Goal: Task Accomplishment & Management: Manage account settings

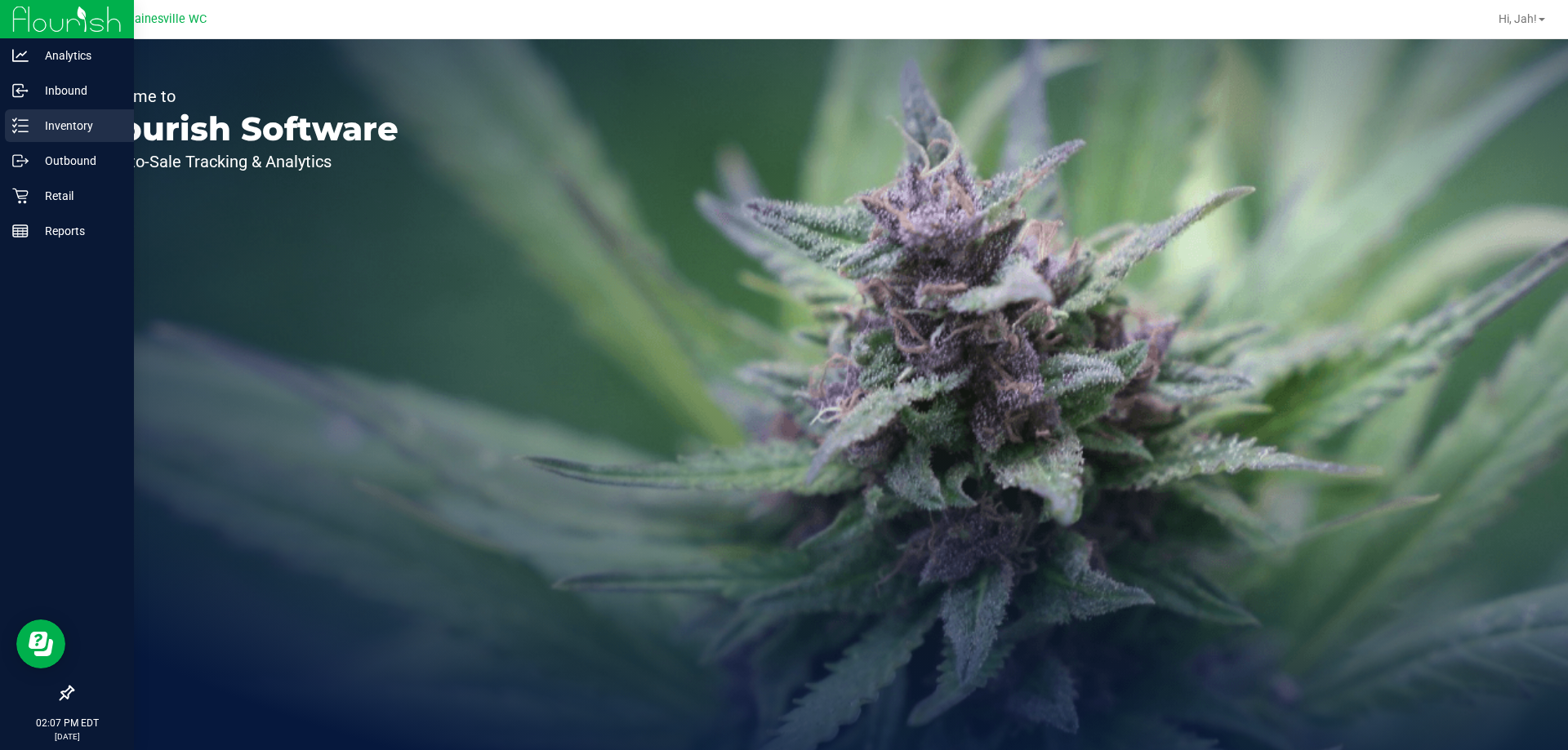
click at [62, 121] on p "Inventory" at bounding box center [77, 125] width 98 height 19
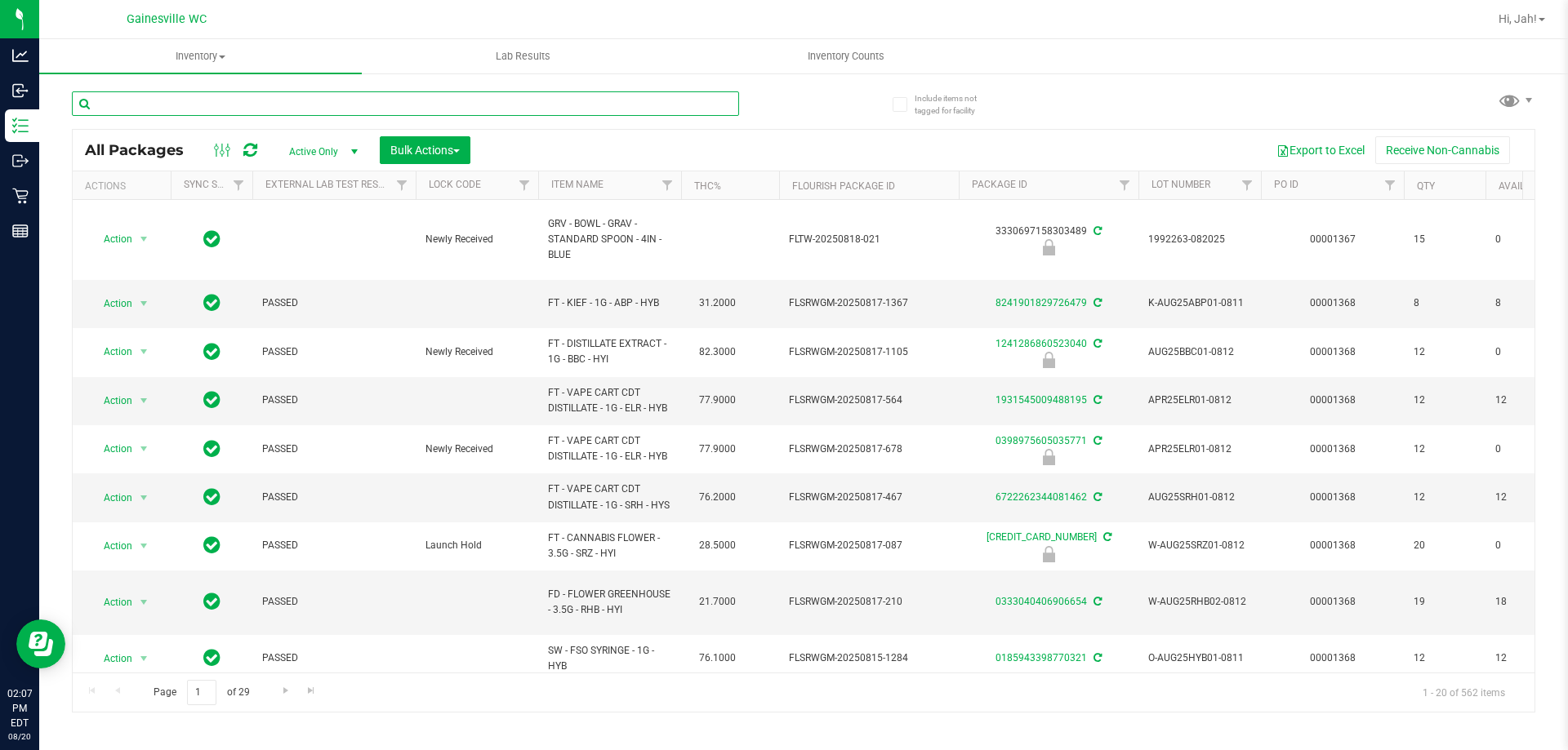
click at [175, 106] on input "text" at bounding box center [405, 103] width 667 height 25
type input "7687394742027997"
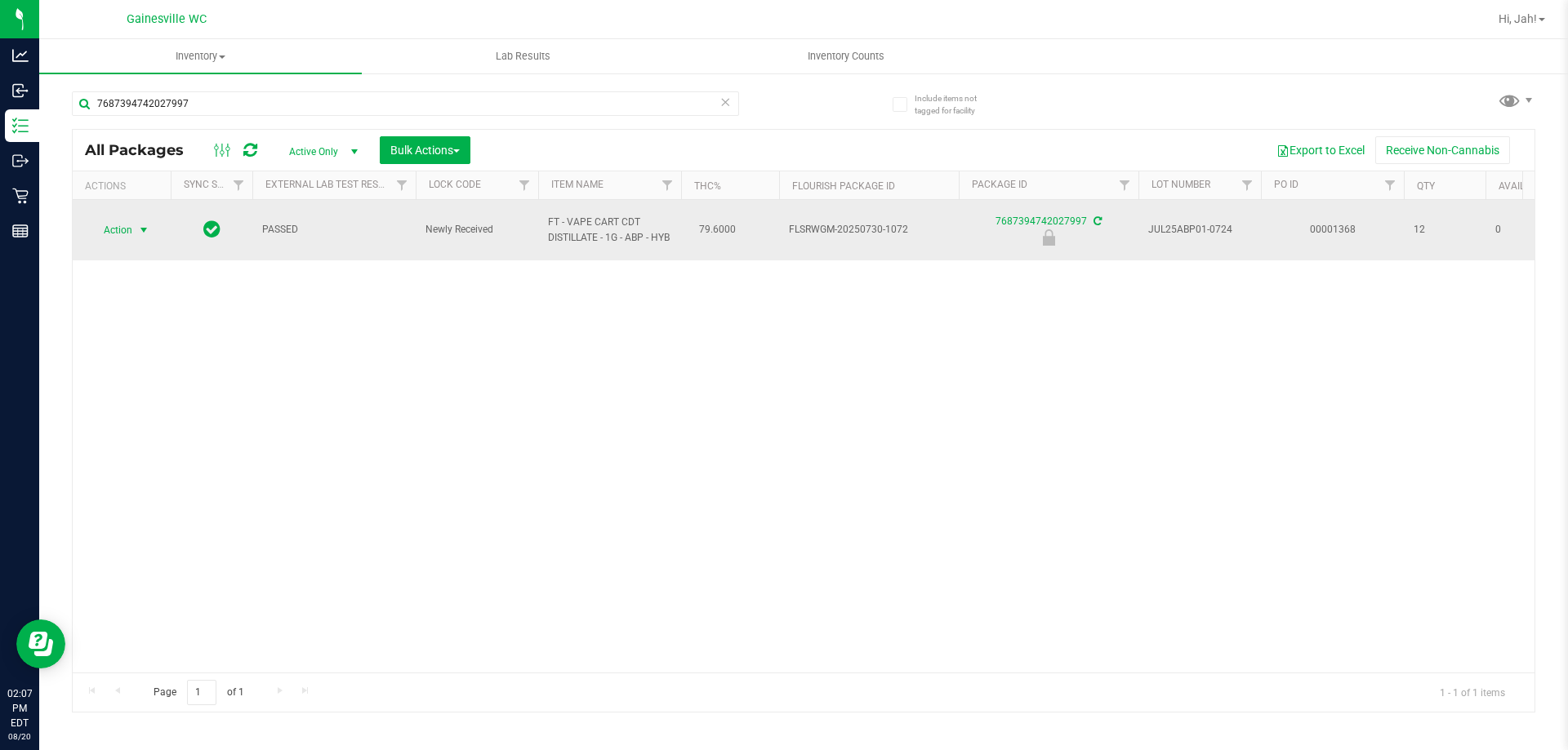
click at [121, 221] on span "Action" at bounding box center [111, 230] width 44 height 23
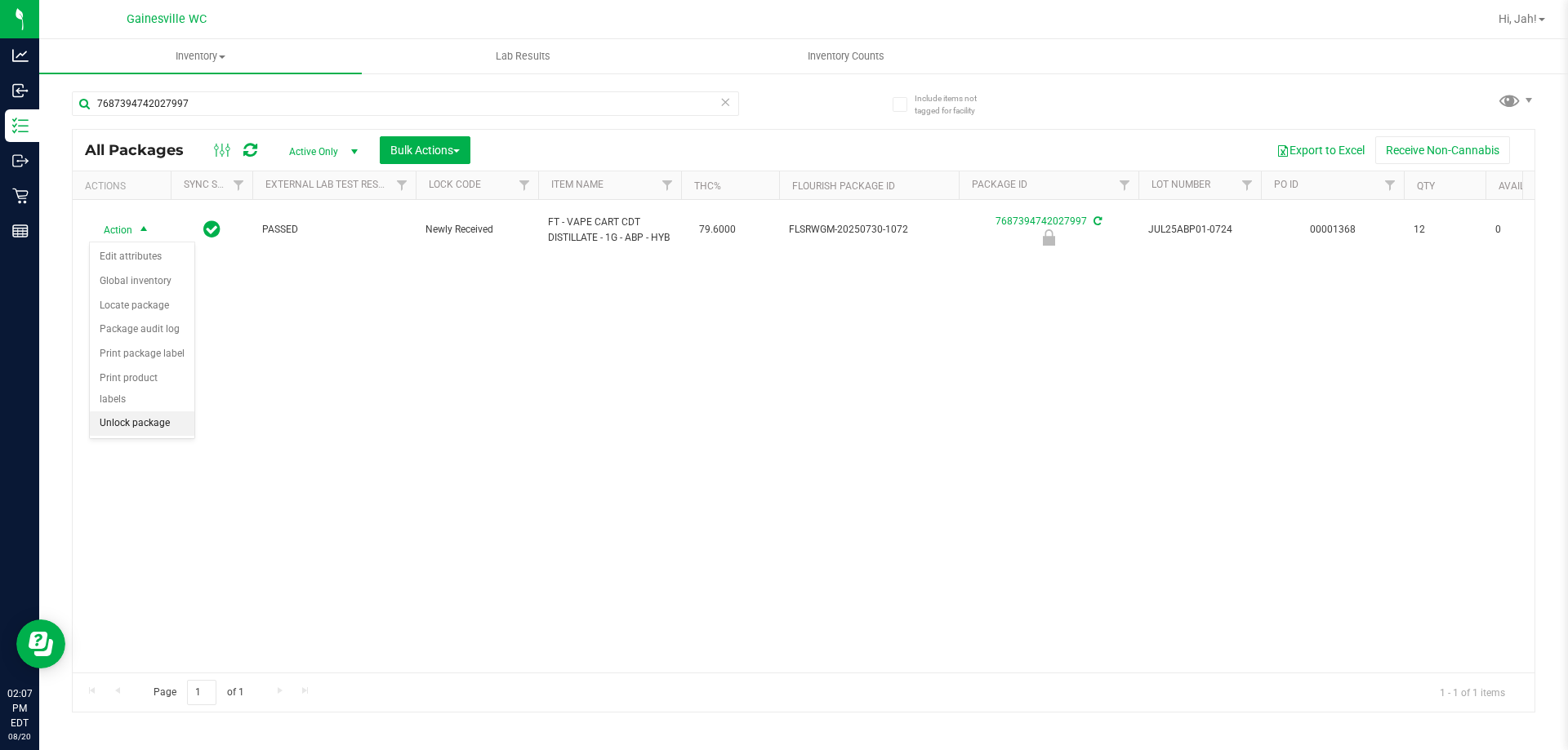
click at [123, 411] on li "Unlock package" at bounding box center [141, 423] width 105 height 25
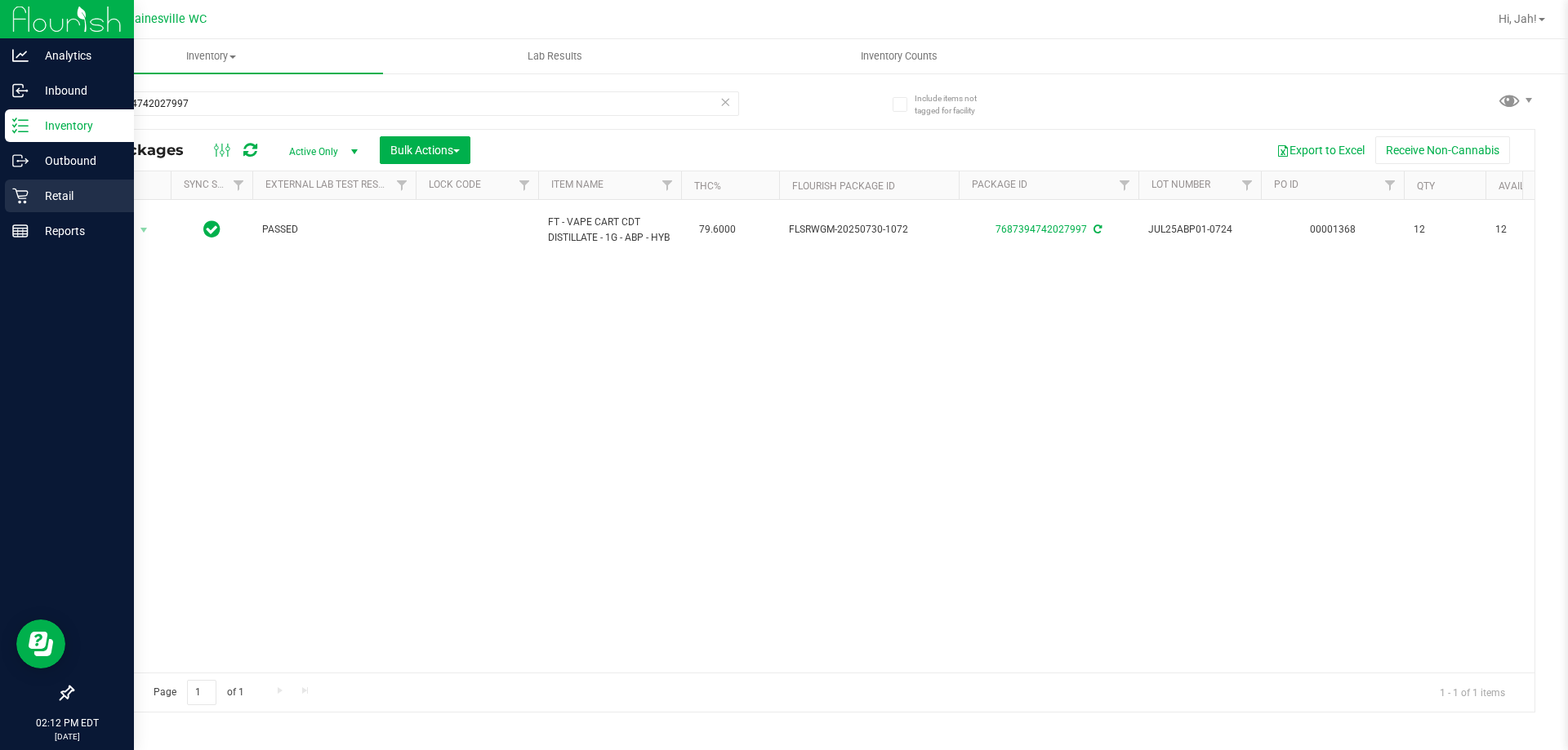
click at [46, 199] on p "Retail" at bounding box center [77, 195] width 98 height 19
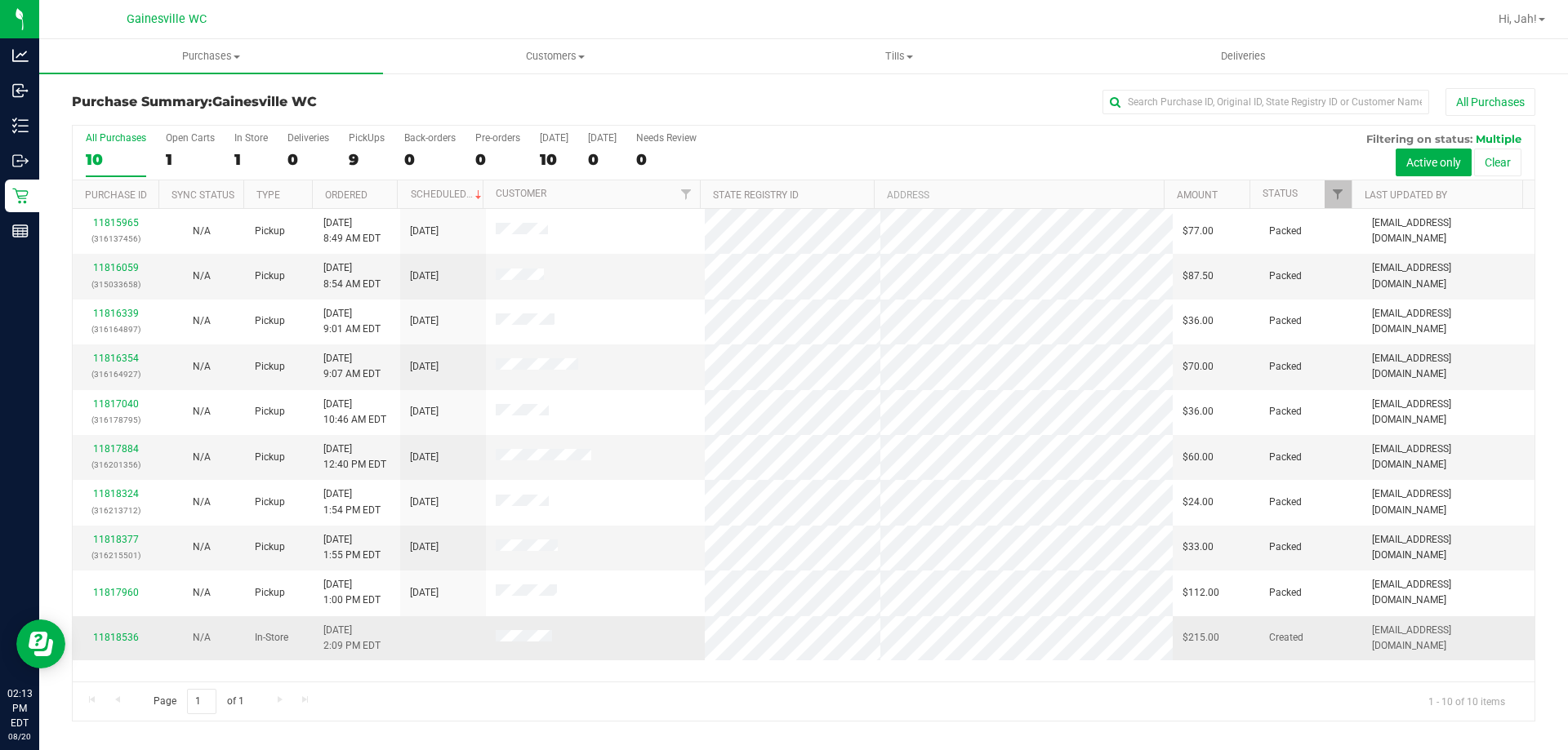
click at [96, 630] on div "11818536" at bounding box center [115, 638] width 66 height 16
click at [105, 633] on link "11818536" at bounding box center [116, 638] width 46 height 12
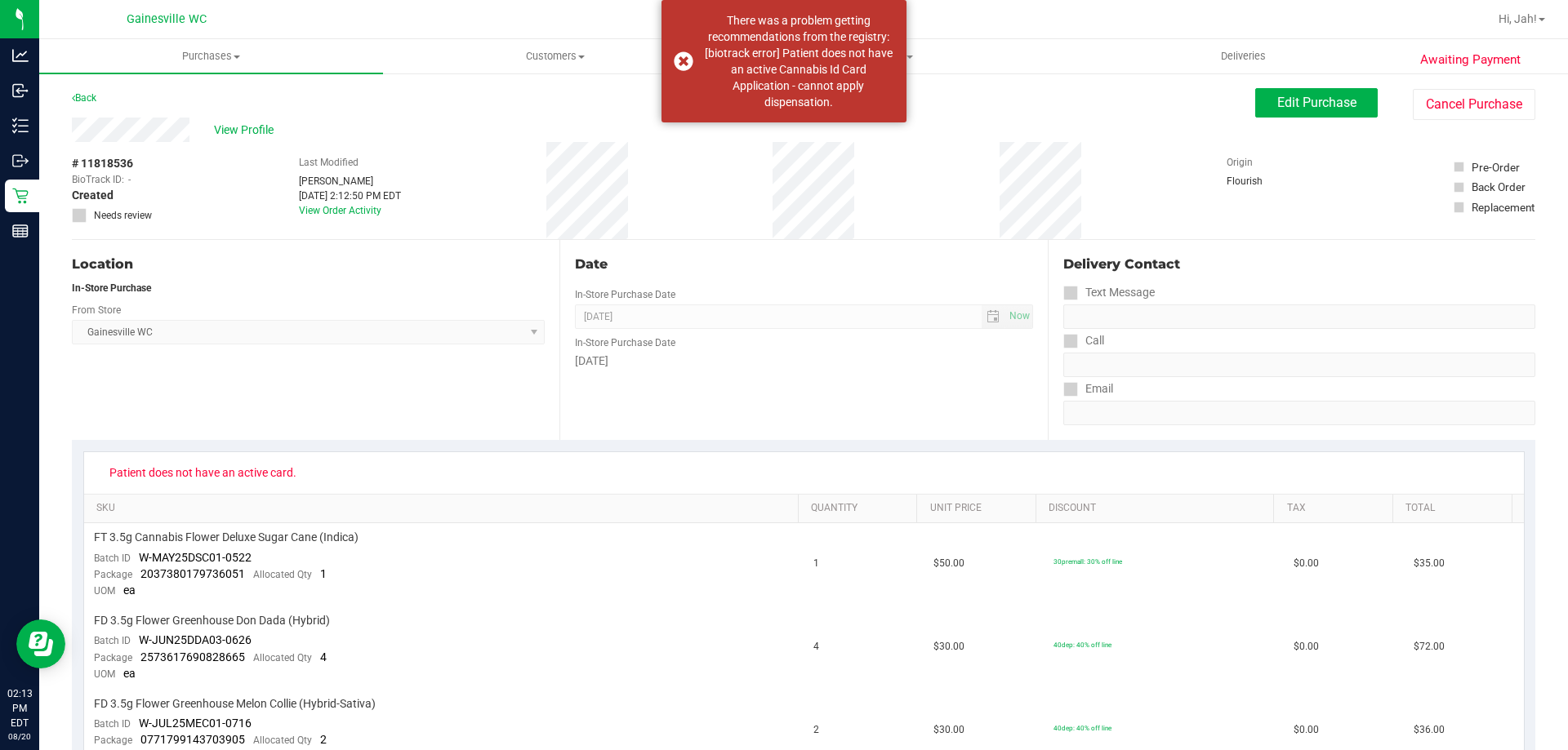
drag, startPoint x: 1173, startPoint y: 86, endPoint x: 1208, endPoint y: 117, distance: 46.8
click at [1255, 103] on button "Edit Purchase" at bounding box center [1316, 103] width 122 height 29
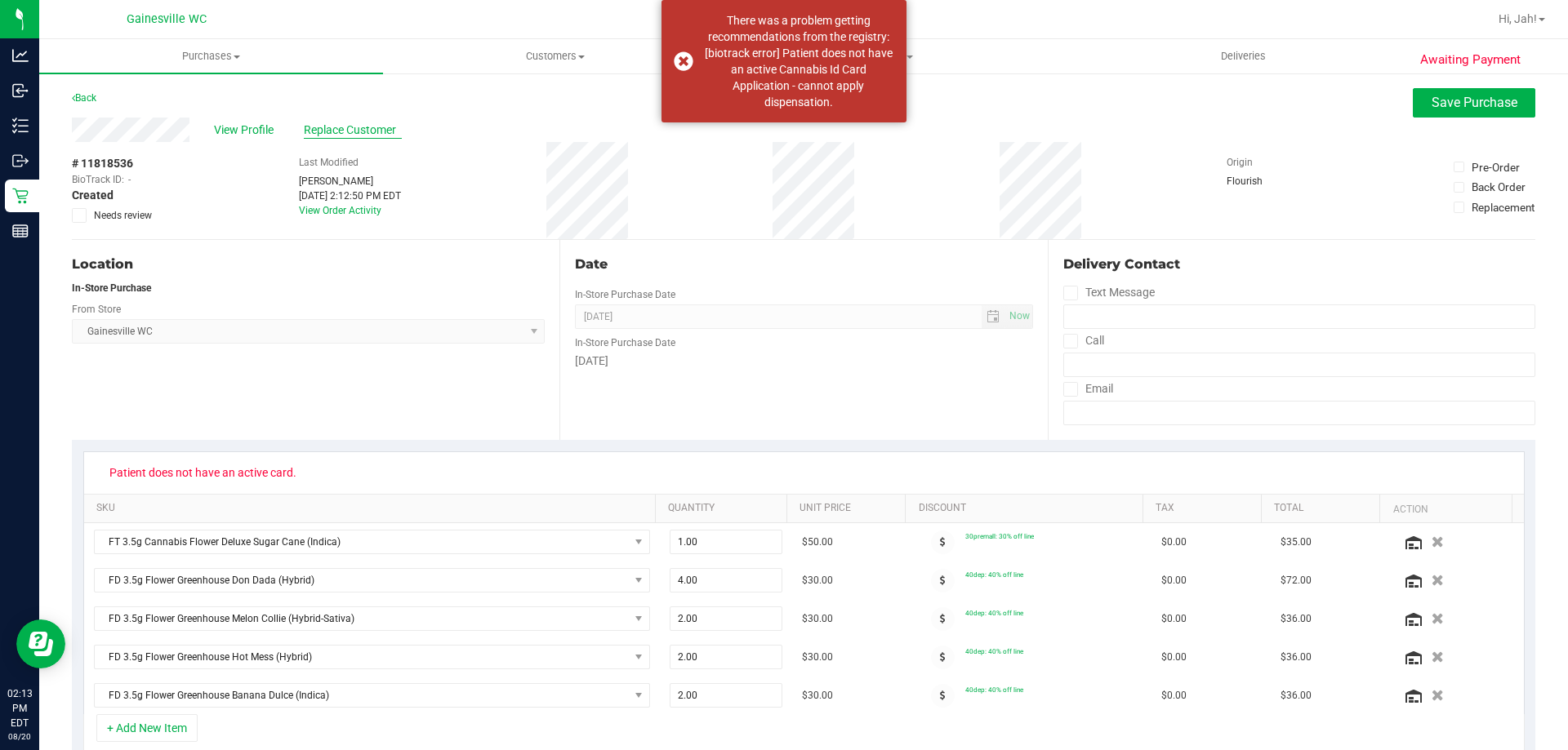
click at [338, 133] on span "Replace Customer" at bounding box center [352, 130] width 98 height 17
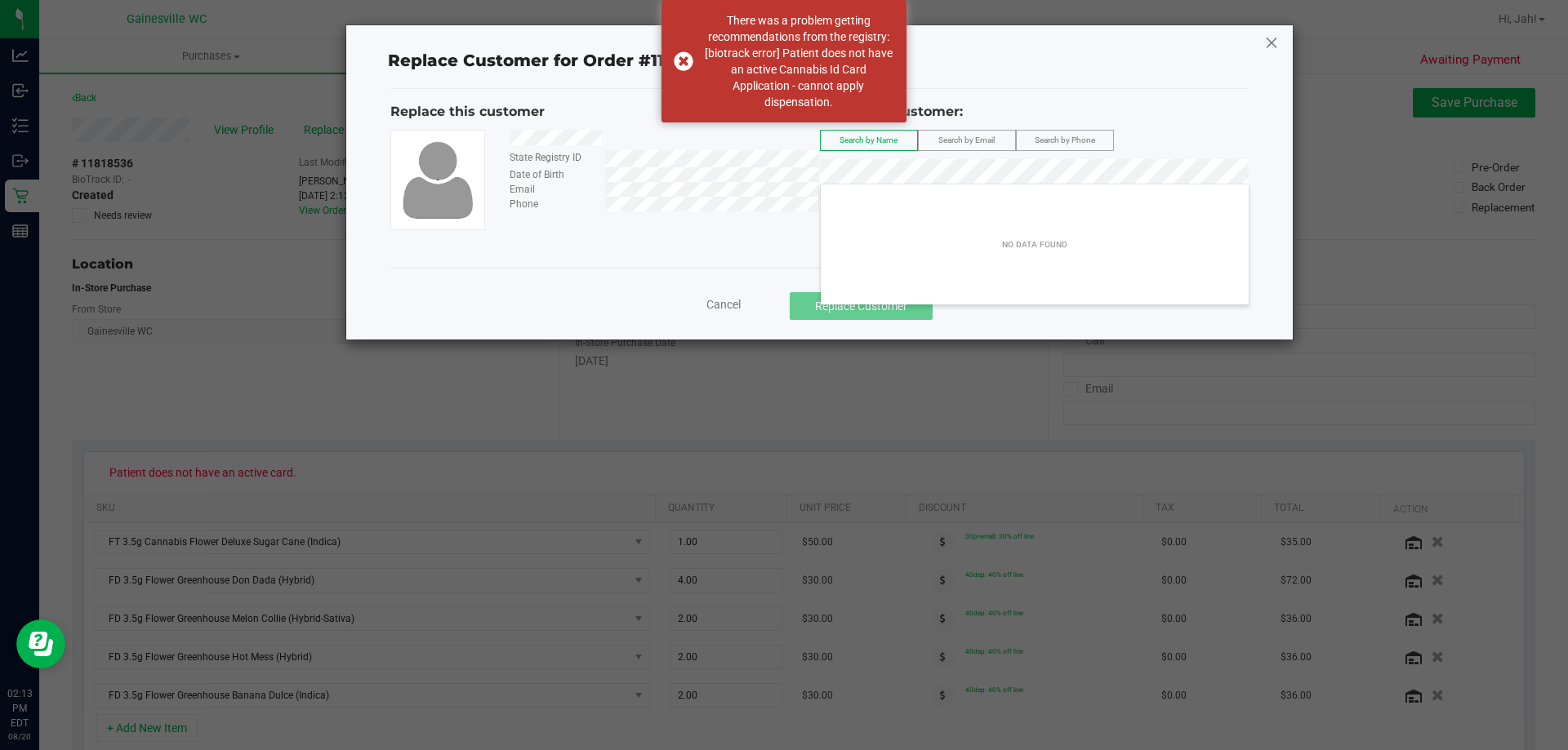
click at [1267, 47] on icon at bounding box center [1271, 42] width 15 height 26
